Goal: Find specific page/section: Find specific page/section

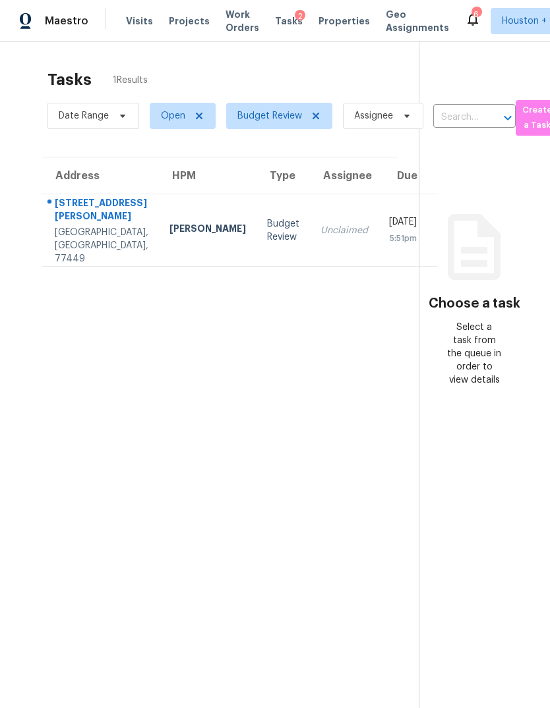
click at [81, 226] on div "[STREET_ADDRESS][PERSON_NAME]" at bounding box center [102, 211] width 94 height 30
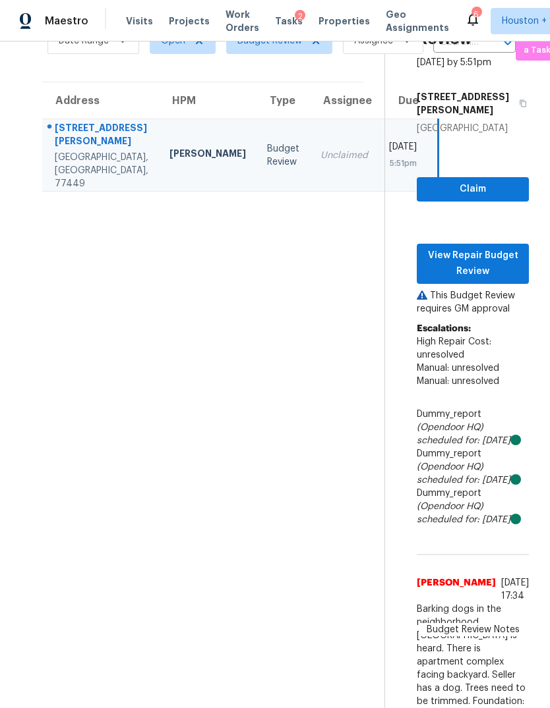
scroll to position [65, -3]
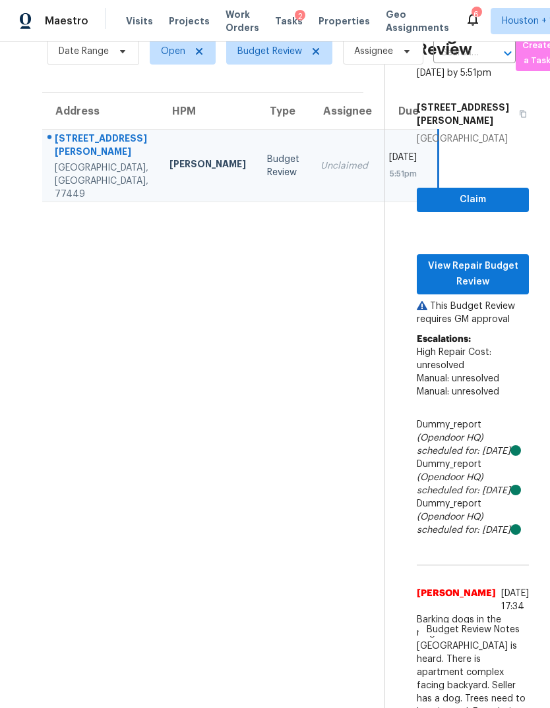
click at [501, 290] on span "View Repair Budget Review" at bounding box center [472, 274] width 91 height 32
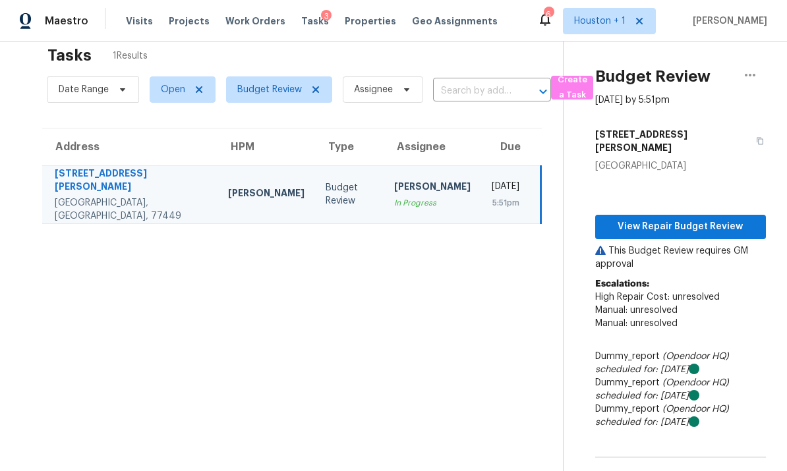
scroll to position [8, 0]
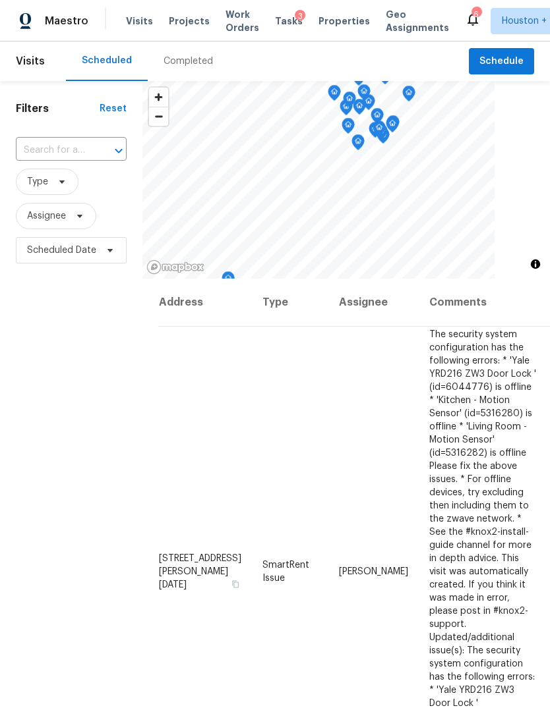
click at [172, 55] on div "Completed" at bounding box center [187, 61] width 49 height 13
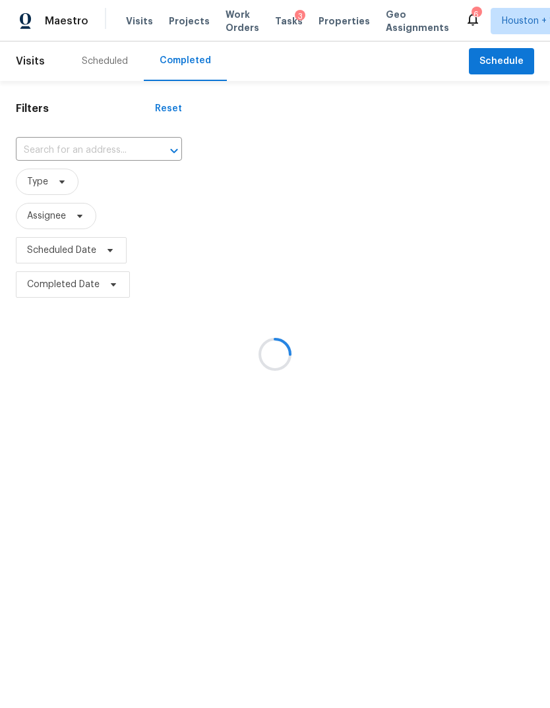
click at [57, 139] on div at bounding box center [275, 354] width 550 height 708
click at [51, 145] on div at bounding box center [275, 354] width 550 height 708
click at [38, 147] on div at bounding box center [275, 354] width 550 height 708
click at [39, 148] on input "text" at bounding box center [80, 150] width 129 height 20
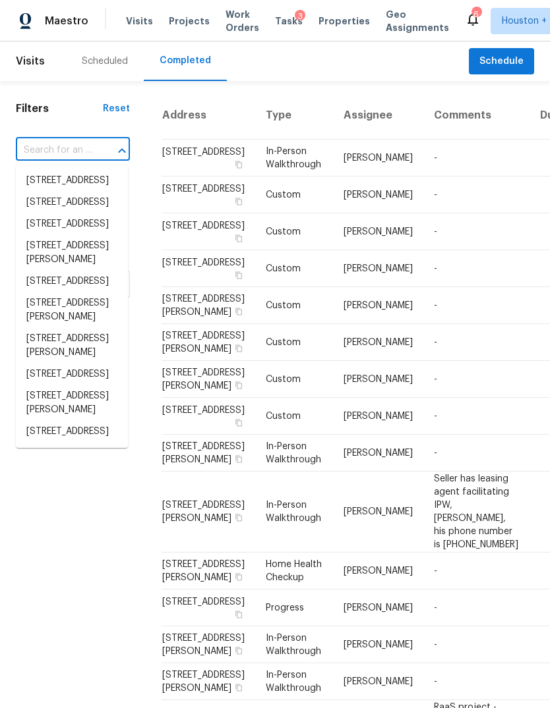
click at [41, 156] on input "text" at bounding box center [54, 150] width 77 height 20
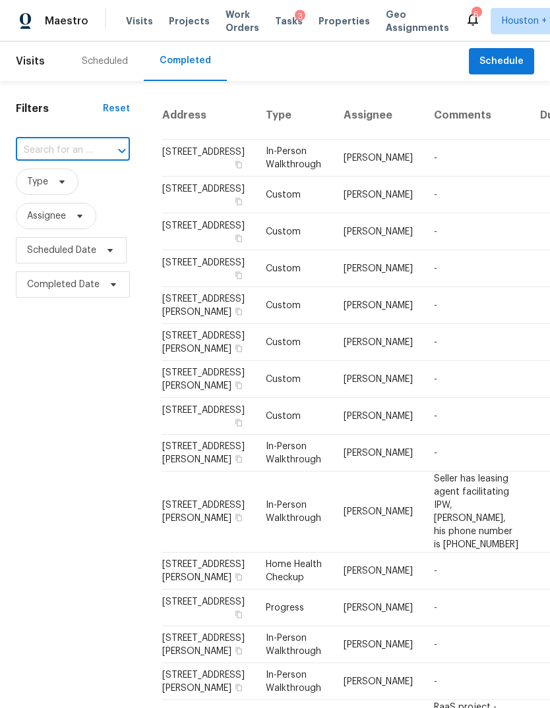
click at [39, 145] on input "text" at bounding box center [54, 150] width 77 height 20
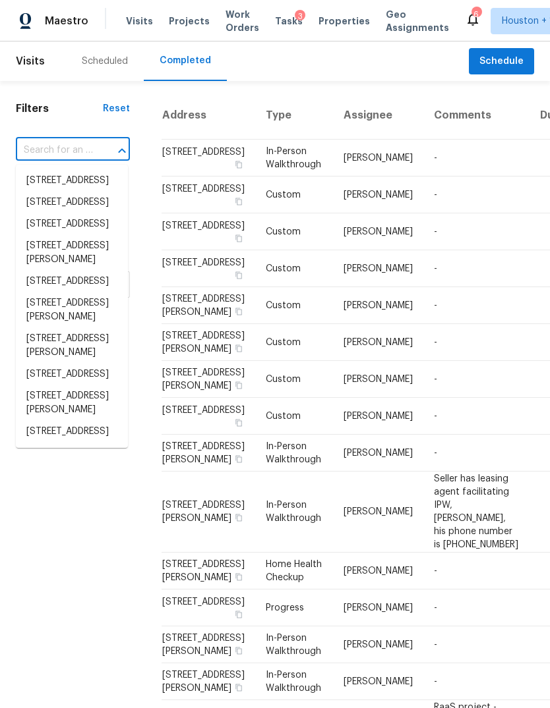
click at [38, 156] on input "text" at bounding box center [54, 150] width 77 height 20
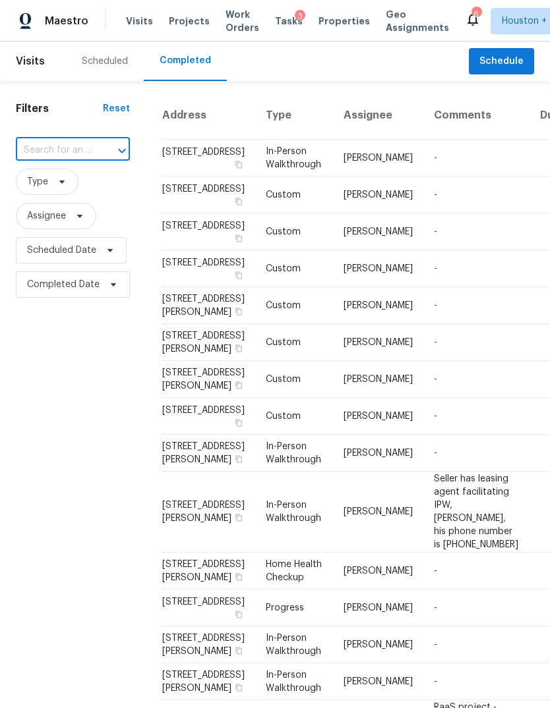
paste input "[STREET_ADDRESS][PERSON_NAME]"
type input "[STREET_ADDRESS][PERSON_NAME]"
click at [43, 186] on li "[STREET_ADDRESS][PERSON_NAME]" at bounding box center [72, 188] width 112 height 36
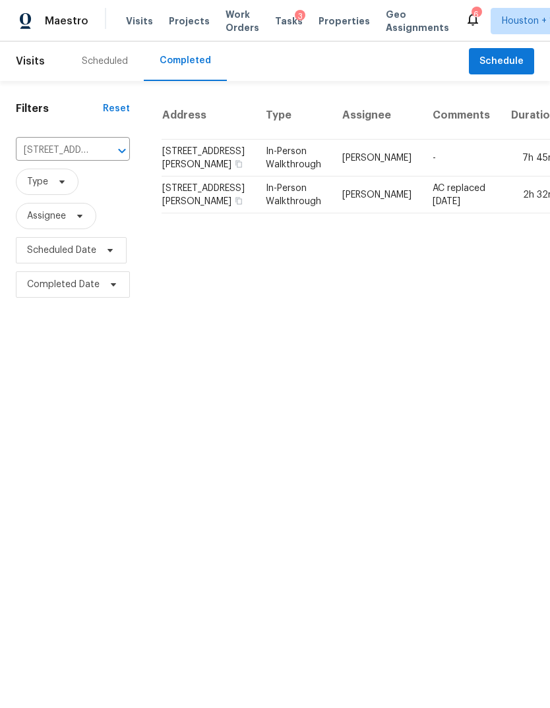
click at [501, 175] on td "7h 45m" at bounding box center [533, 158] width 67 height 37
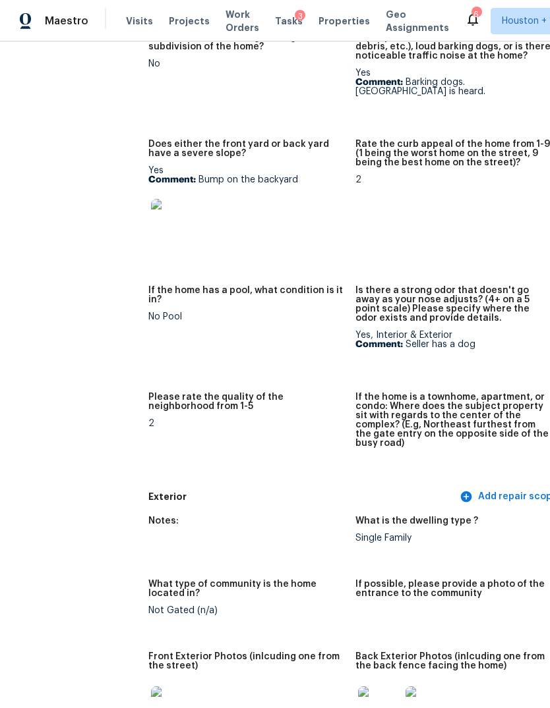
scroll to position [210, 13]
click at [153, 220] on img at bounding box center [172, 221] width 42 height 42
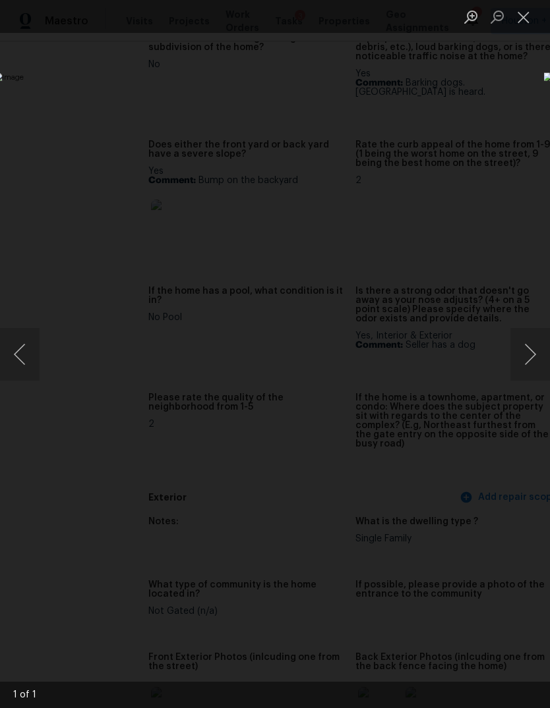
click at [491, 618] on div "Lightbox" at bounding box center [275, 354] width 550 height 708
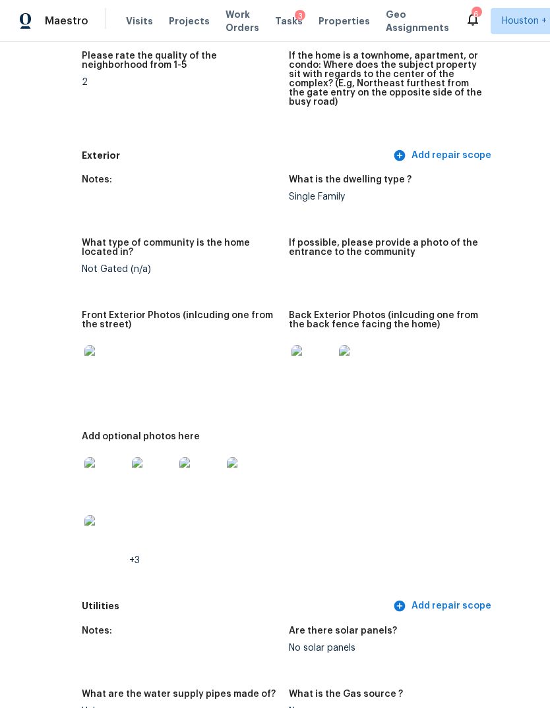
scroll to position [552, 78]
click at [85, 357] on img at bounding box center [106, 366] width 42 height 42
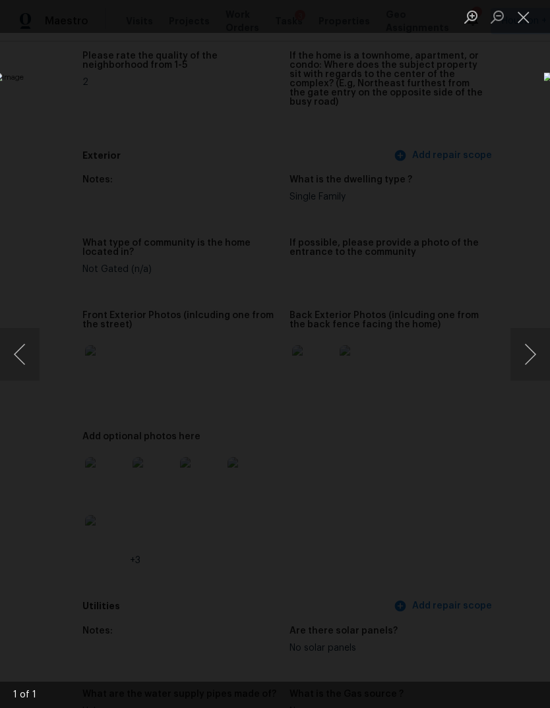
click at [482, 633] on div "Lightbox" at bounding box center [275, 354] width 550 height 708
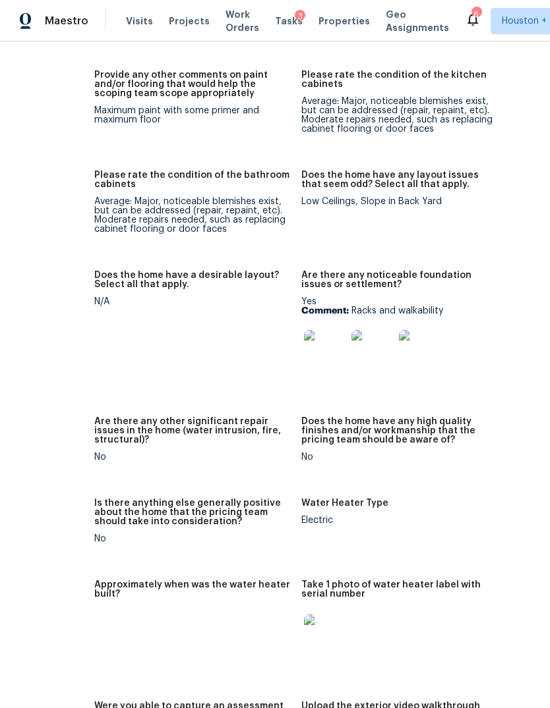
scroll to position [2282, 60]
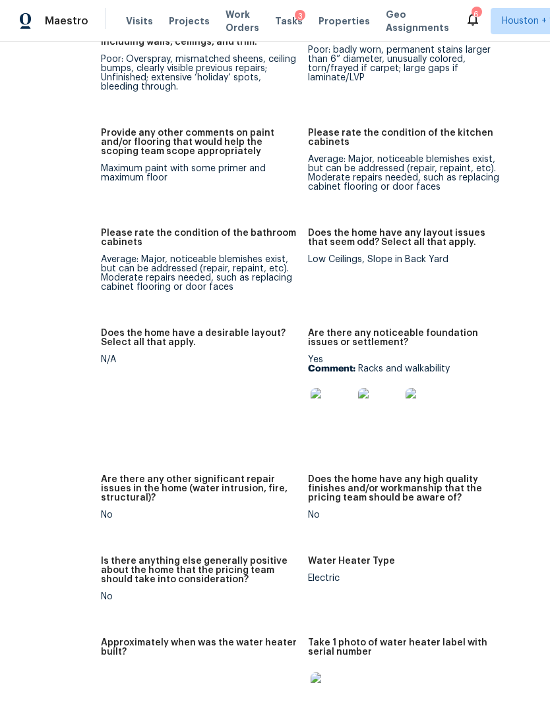
click at [310, 388] on img at bounding box center [331, 409] width 42 height 42
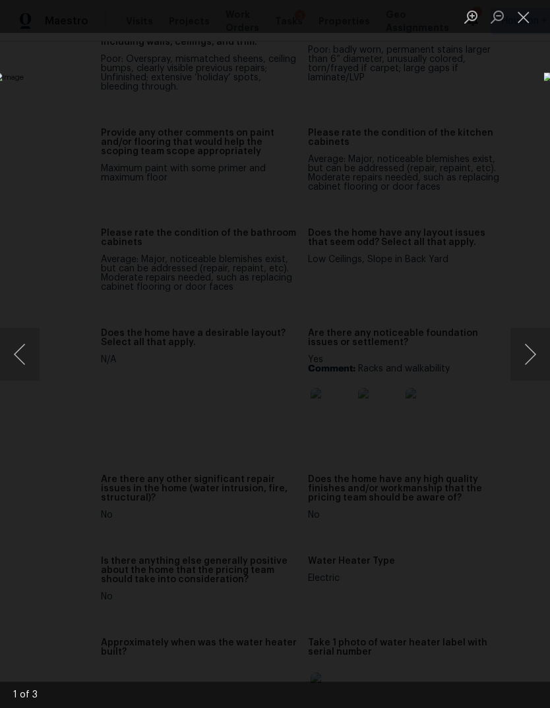
click at [535, 342] on button "Next image" at bounding box center [530, 354] width 40 height 53
click at [511, 598] on div "Lightbox" at bounding box center [275, 354] width 550 height 708
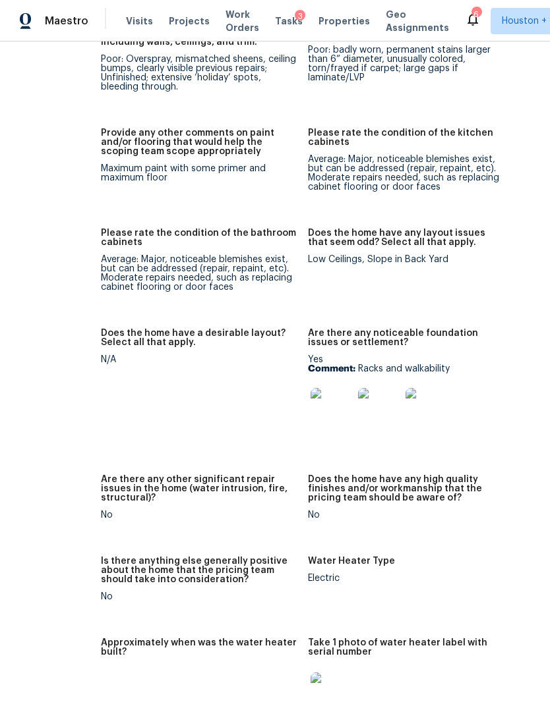
click at [411, 394] on img at bounding box center [426, 409] width 42 height 42
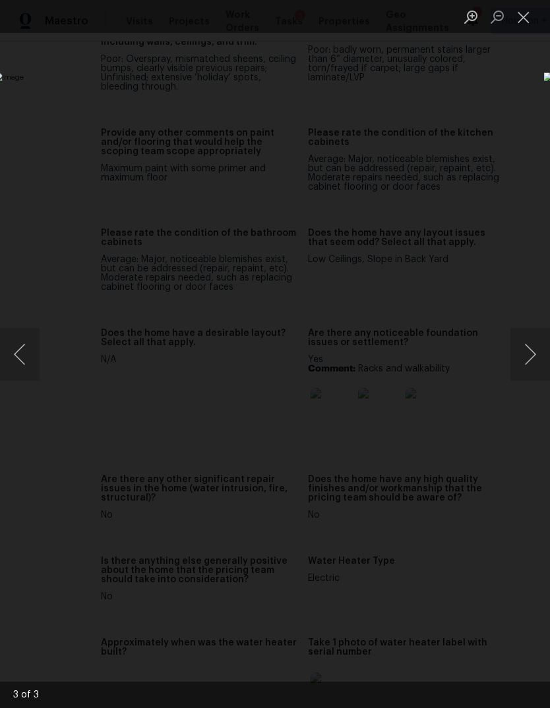
click at [503, 598] on div "Lightbox" at bounding box center [275, 354] width 550 height 708
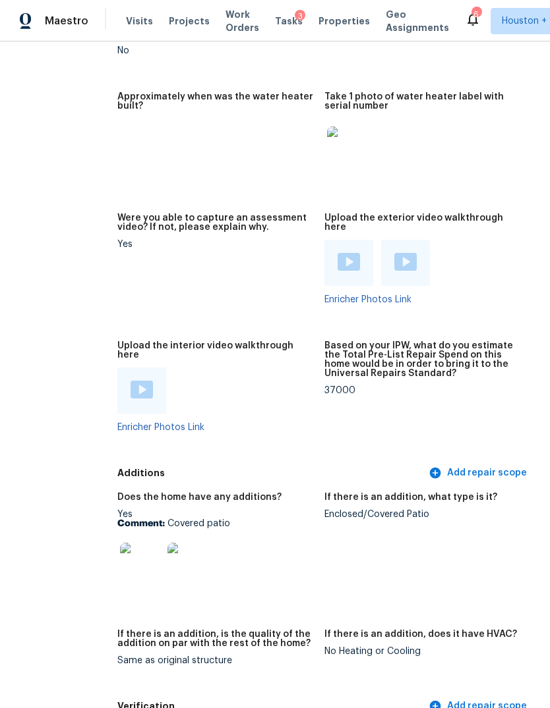
scroll to position [2903, 34]
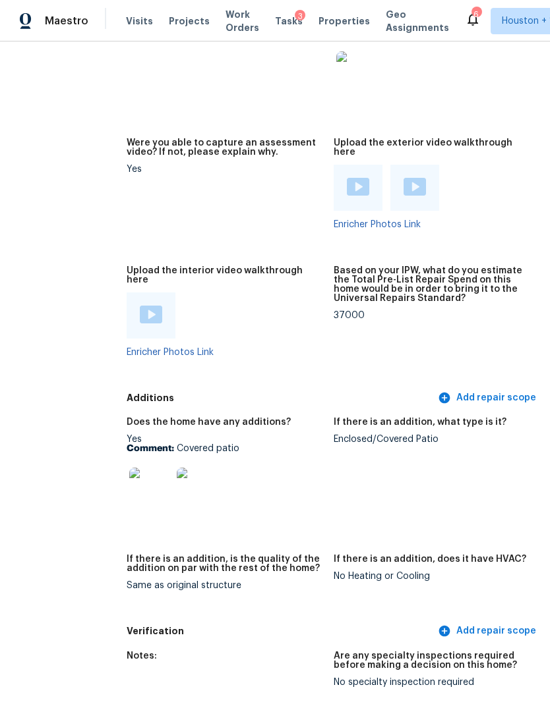
click at [129, 468] on img at bounding box center [150, 489] width 42 height 42
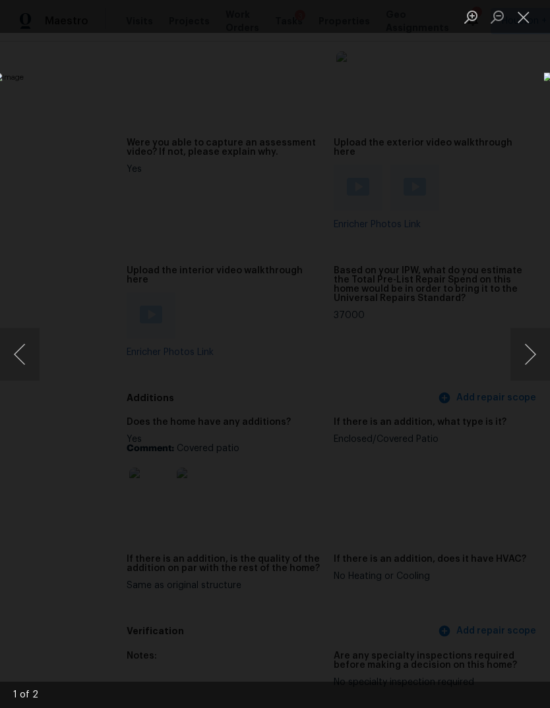
click at [527, 349] on button "Next image" at bounding box center [530, 354] width 40 height 53
click at [494, 610] on div "Lightbox" at bounding box center [275, 354] width 550 height 708
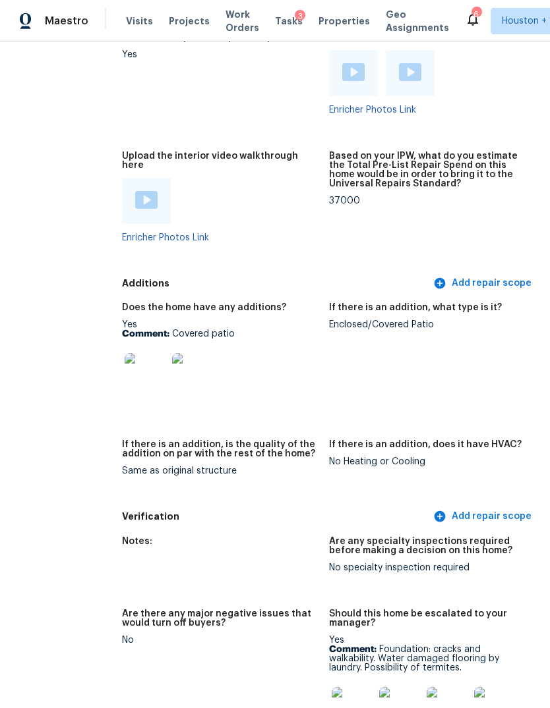
scroll to position [3295, 45]
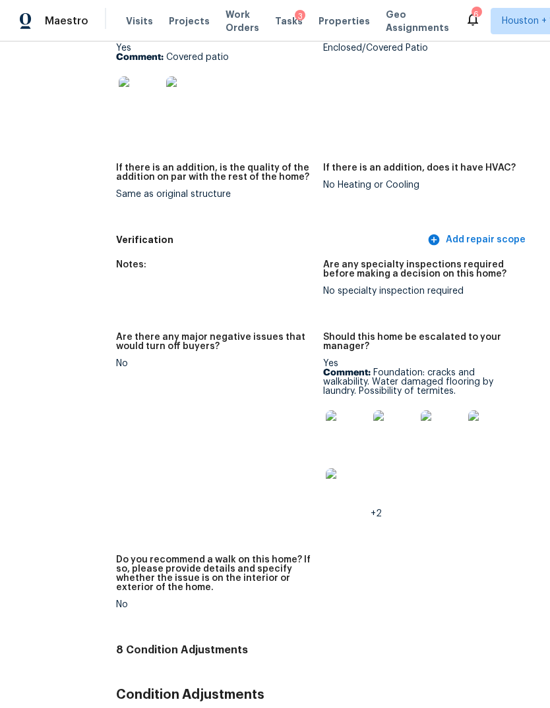
click at [329, 411] on img at bounding box center [347, 432] width 42 height 42
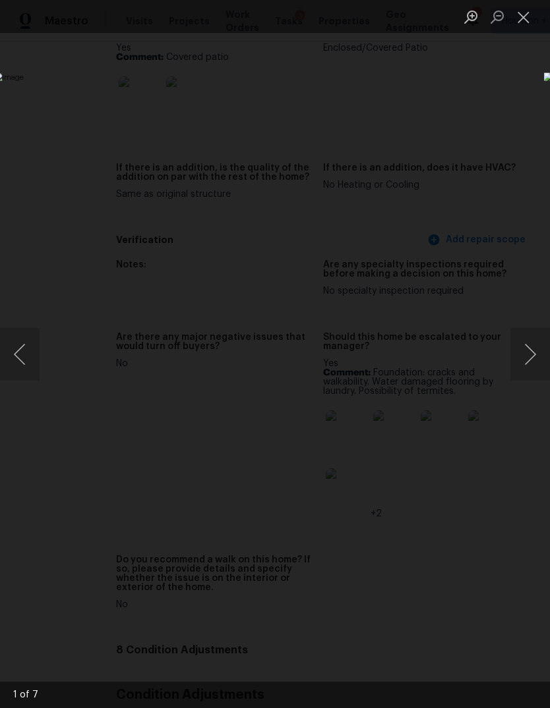
click at [530, 347] on button "Next image" at bounding box center [530, 354] width 40 height 53
click at [490, 599] on div "Lightbox" at bounding box center [275, 354] width 550 height 708
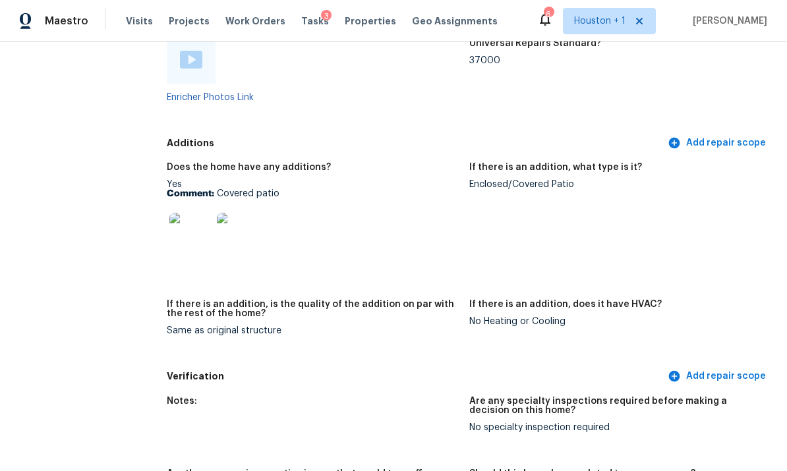
scroll to position [2710, 0]
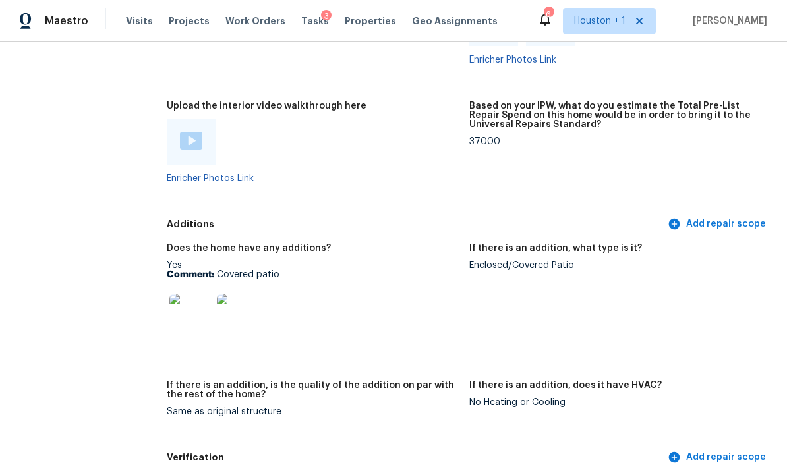
click at [189, 319] on img at bounding box center [190, 315] width 42 height 42
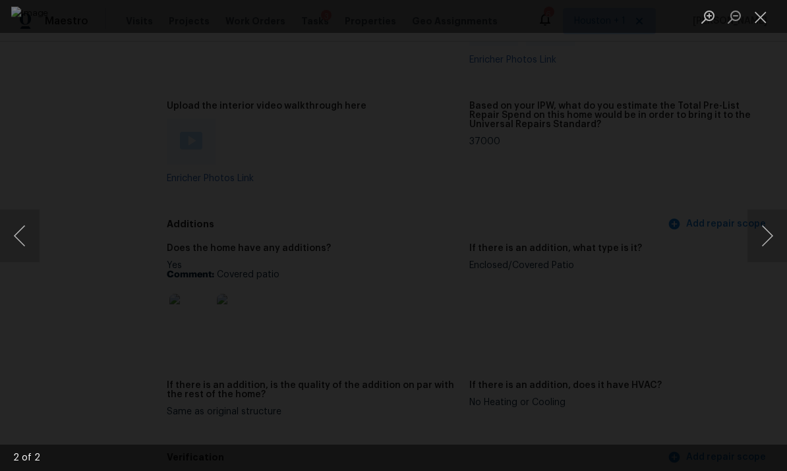
click at [549, 239] on button "Next image" at bounding box center [767, 236] width 40 height 53
click at [549, 241] on button "Next image" at bounding box center [767, 236] width 40 height 53
click at [549, 136] on div "Lightbox" at bounding box center [393, 235] width 787 height 471
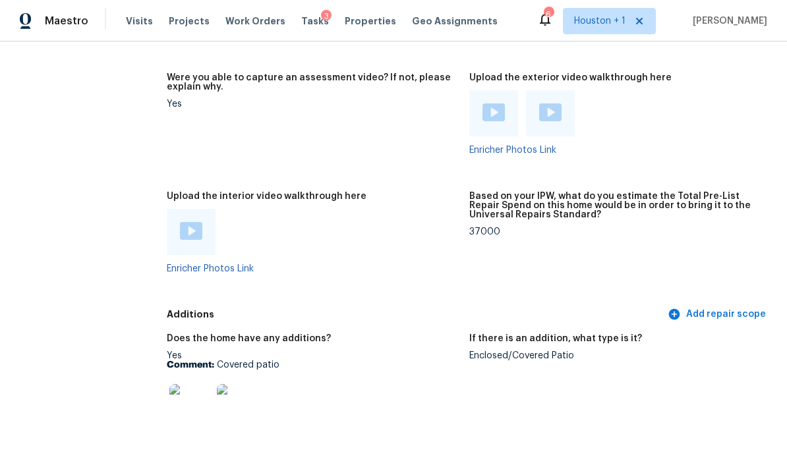
scroll to position [2608, 0]
